Goal: Entertainment & Leisure: Consume media (video, audio)

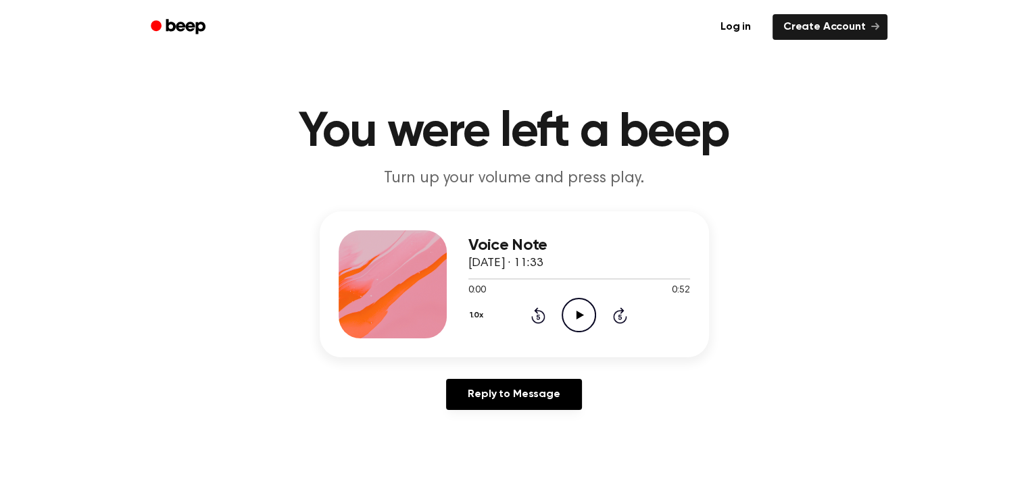
click at [587, 318] on icon "Play Audio" at bounding box center [579, 315] width 34 height 34
click at [475, 314] on button "1.0x" at bounding box center [483, 315] width 20 height 23
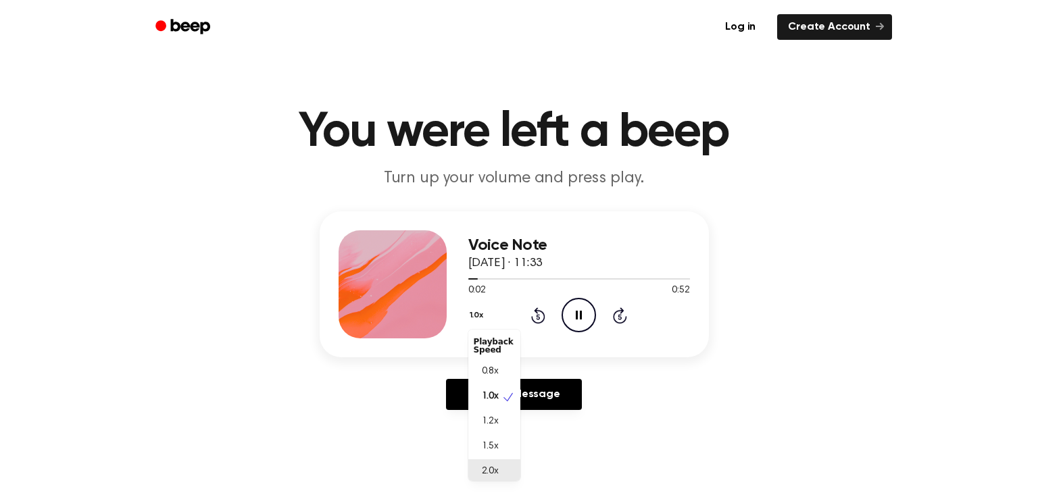
scroll to position [3, 0]
click at [492, 467] on span "2.0x" at bounding box center [490, 469] width 17 height 14
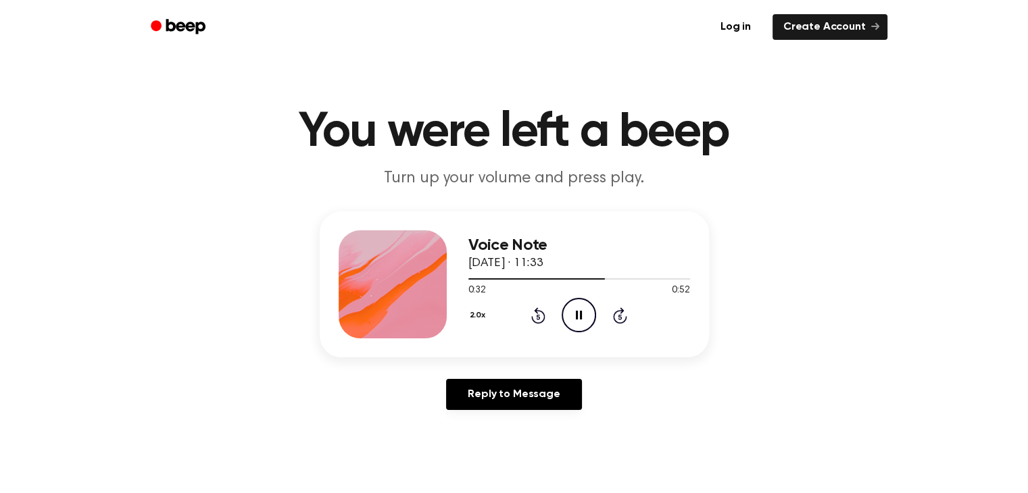
click at [534, 316] on icon "Rewind 5 seconds" at bounding box center [537, 316] width 15 height 18
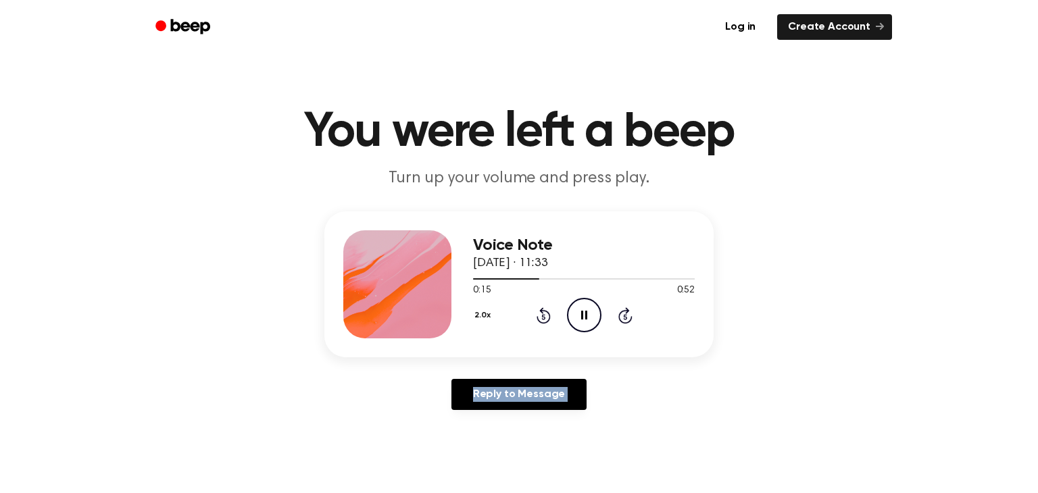
click at [476, 313] on button "2.0x" at bounding box center [484, 315] width 22 height 23
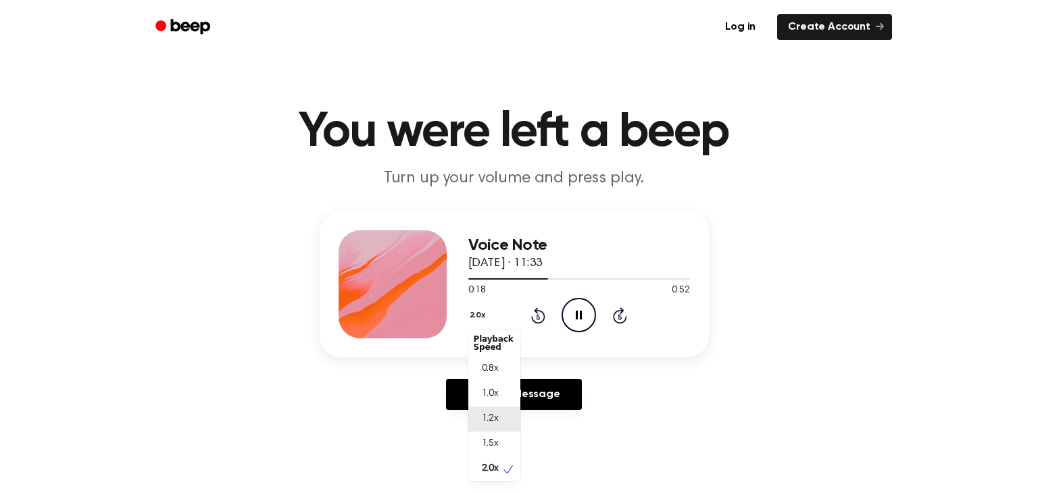
click at [495, 416] on span "1.2x" at bounding box center [490, 419] width 17 height 14
click at [478, 317] on button "1.2x" at bounding box center [478, 315] width 20 height 23
click at [483, 465] on span "2.0x" at bounding box center [490, 469] width 17 height 14
